Goal: Transaction & Acquisition: Purchase product/service

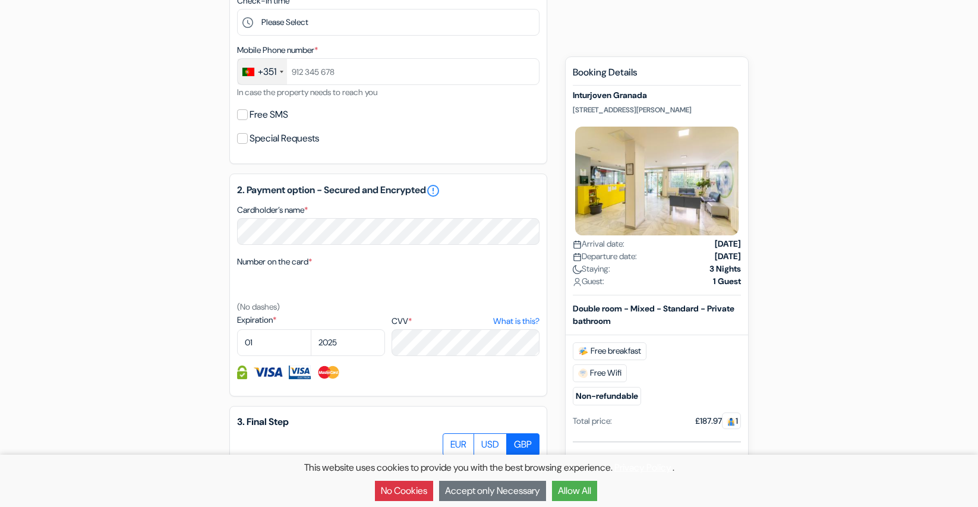
scroll to position [475, 0]
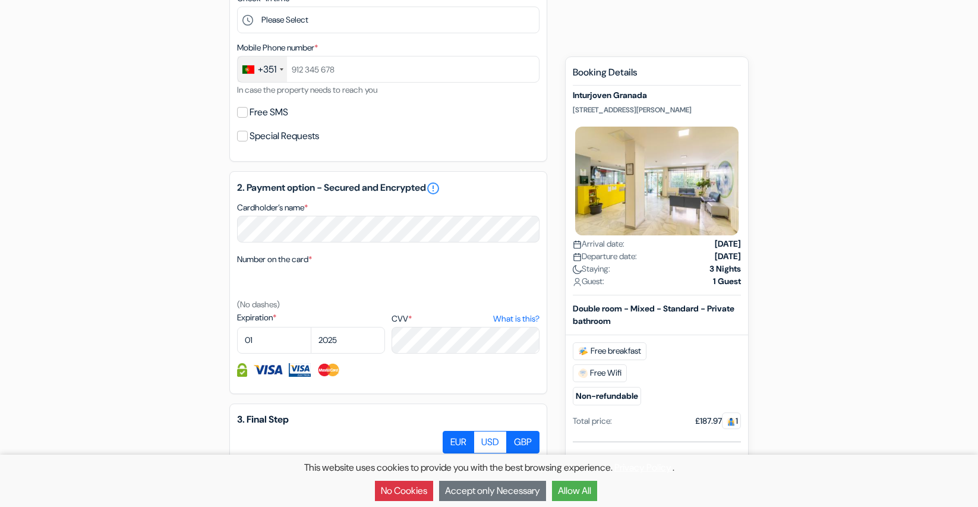
click at [457, 439] on label "EUR" at bounding box center [457, 442] width 31 height 23
click at [451, 438] on input "EUR" at bounding box center [447, 435] width 8 height 8
radio input "true"
click at [400, 495] on button "No Cookies" at bounding box center [404, 490] width 58 height 20
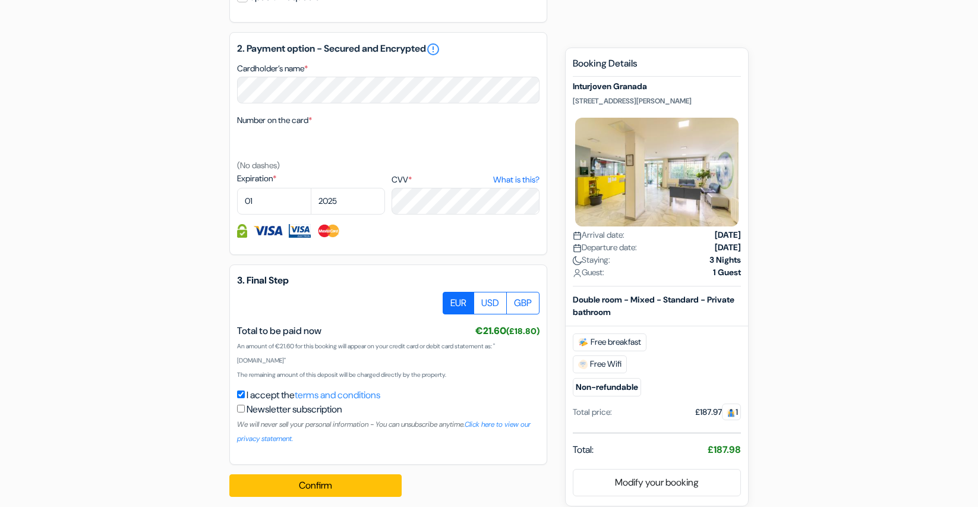
scroll to position [625, 0]
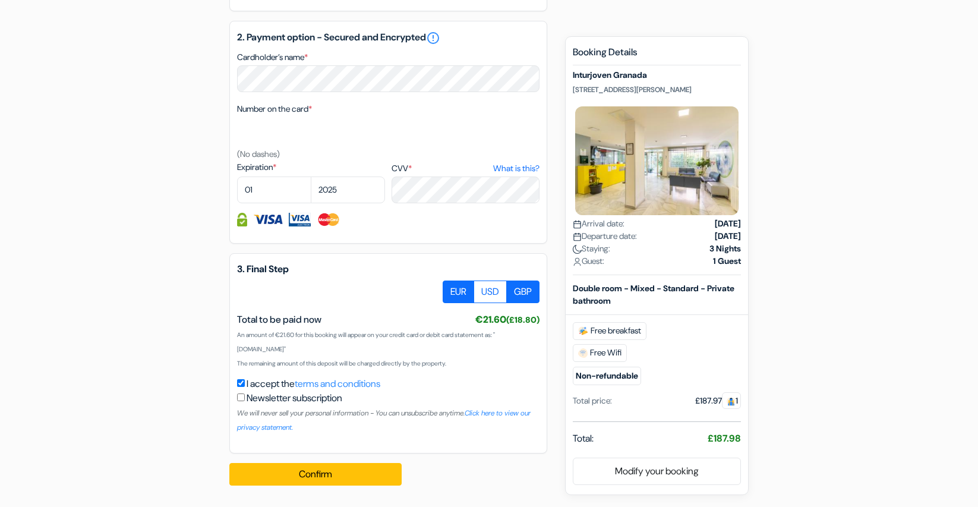
click at [523, 289] on label "GBP" at bounding box center [522, 291] width 33 height 23
click at [451, 288] on input "GBP" at bounding box center [447, 284] width 8 height 8
radio input "true"
click at [456, 290] on label "EUR" at bounding box center [457, 291] width 31 height 23
click at [451, 288] on input "EUR" at bounding box center [447, 284] width 8 height 8
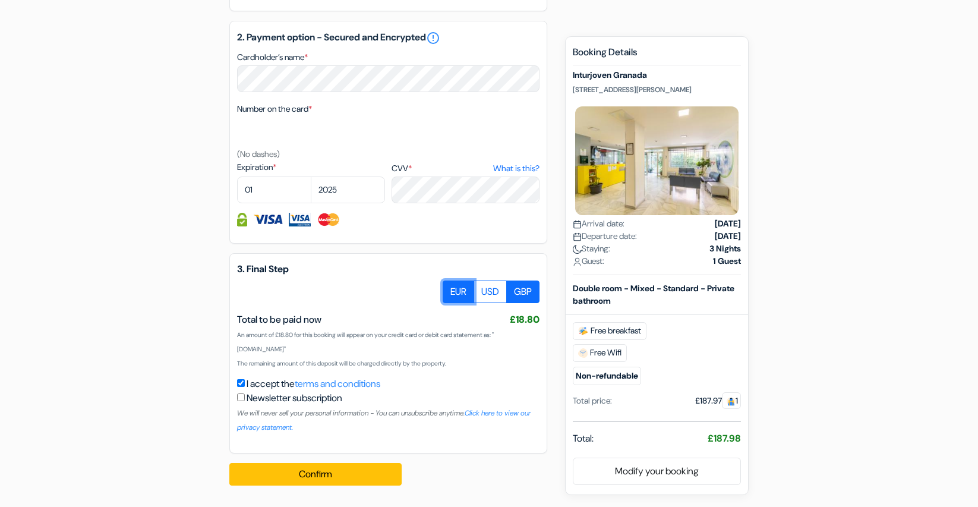
radio input "true"
click at [492, 290] on label "USD" at bounding box center [489, 291] width 33 height 23
click at [451, 288] on input "USD" at bounding box center [447, 284] width 8 height 8
radio input "true"
click at [524, 289] on label "GBP" at bounding box center [522, 291] width 33 height 23
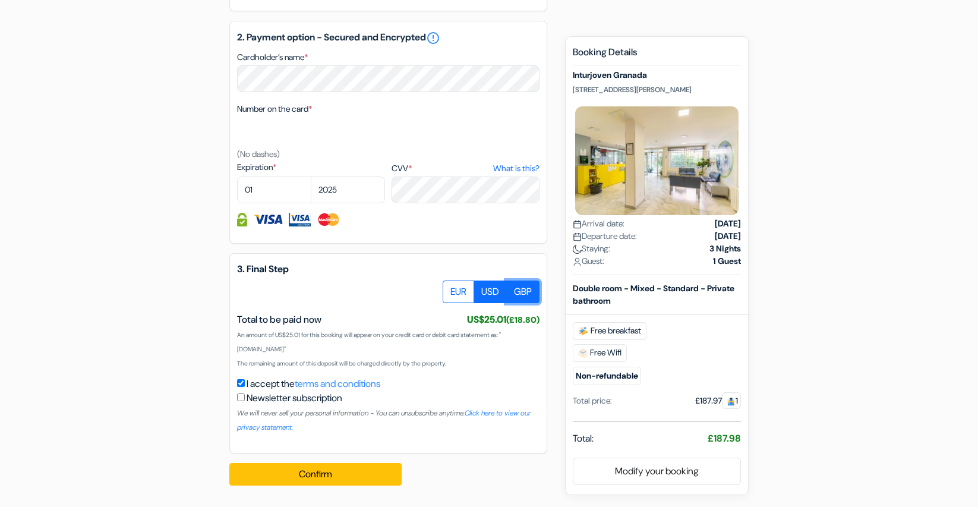
click at [451, 288] on input "GBP" at bounding box center [447, 284] width 8 height 8
radio input "true"
click at [451, 289] on label "EUR" at bounding box center [457, 291] width 31 height 23
click at [451, 288] on input "EUR" at bounding box center [447, 284] width 8 height 8
radio input "true"
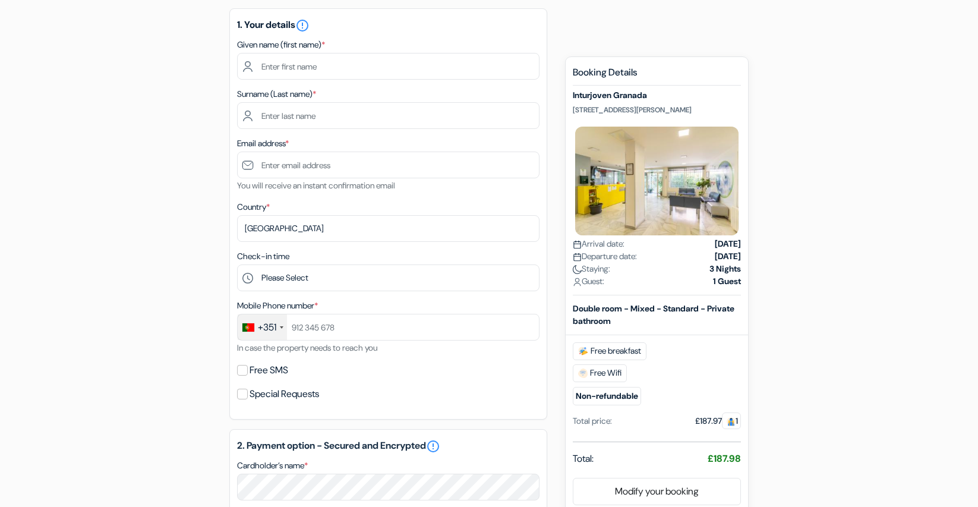
scroll to position [0, 0]
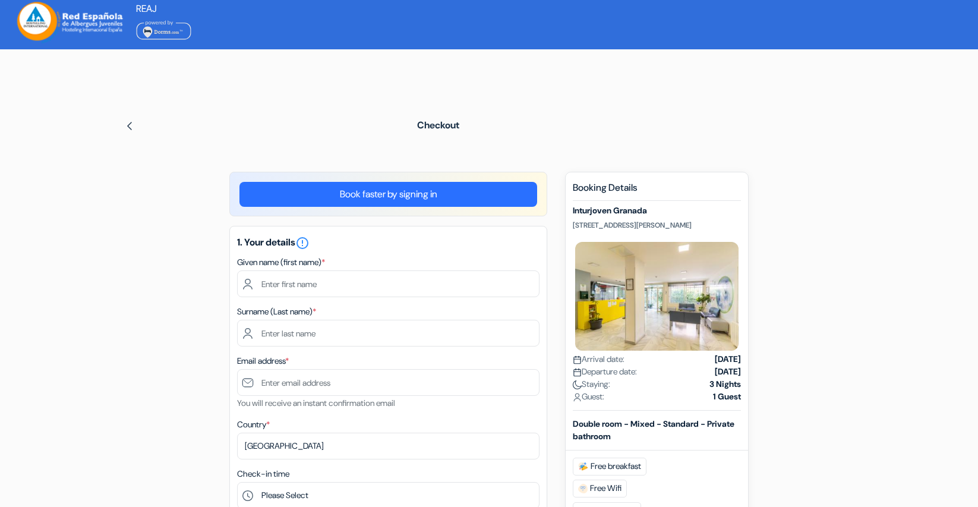
click at [172, 32] on img at bounding box center [163, 29] width 55 height 21
click at [132, 125] on img at bounding box center [130, 126] width 10 height 10
